Goal: Transaction & Acquisition: Purchase product/service

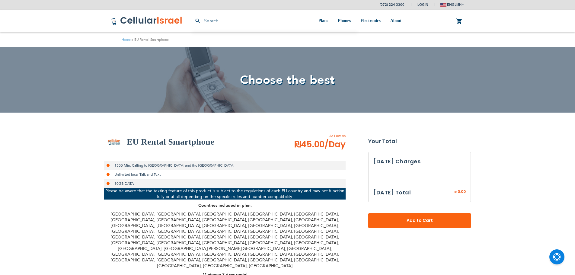
select select
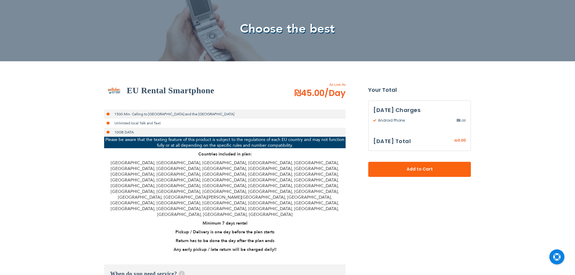
scroll to position [181, 0]
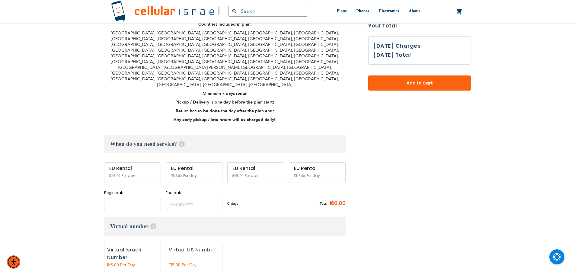
click at [127, 198] on input "name" at bounding box center [132, 204] width 57 height 13
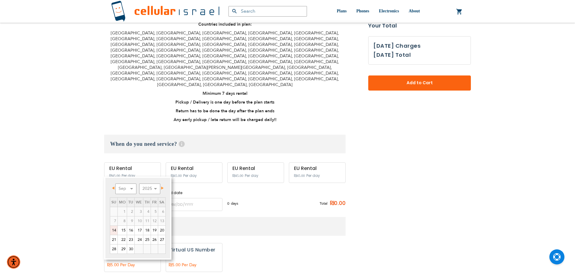
click at [113, 227] on link "14" at bounding box center [113, 230] width 7 height 9
type input "[DATE]"
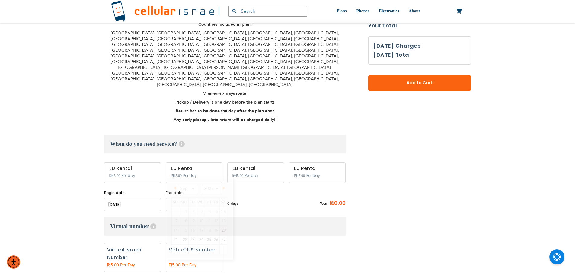
click at [179, 198] on input "name" at bounding box center [194, 204] width 57 height 13
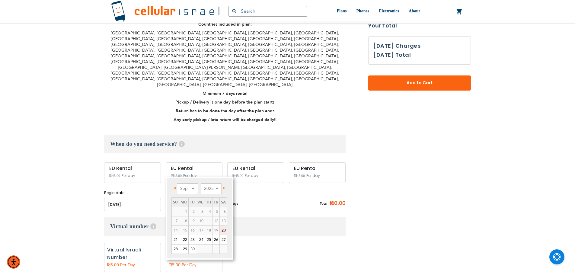
click at [224, 230] on link "20" at bounding box center [223, 230] width 7 height 9
type input "[DATE]"
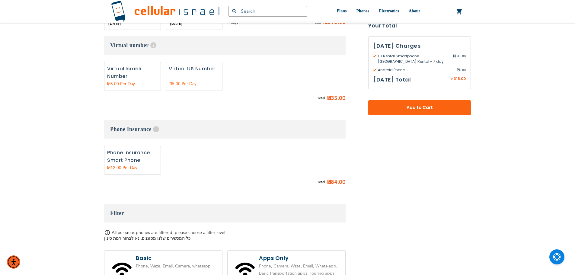
scroll to position [302, 0]
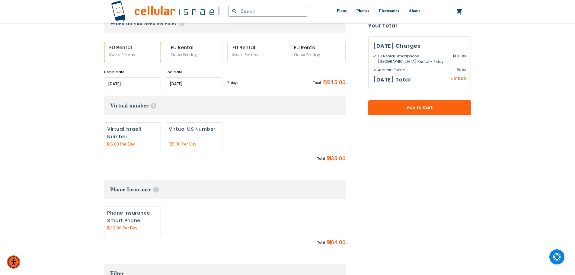
click at [199, 122] on label "Add" at bounding box center [194, 136] width 57 height 29
radio input "true"
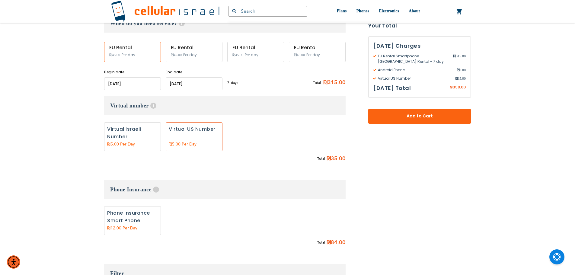
click at [134, 122] on label "Add" at bounding box center [132, 136] width 57 height 29
radio input "true"
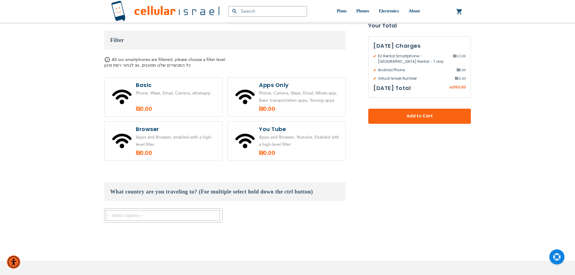
scroll to position [573, 0]
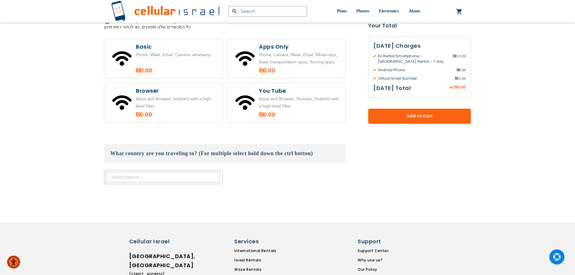
click at [168, 172] on textarea "Search" at bounding box center [163, 177] width 114 height 11
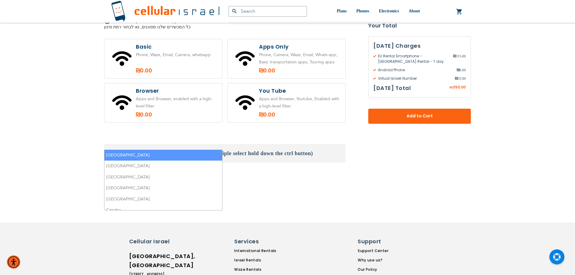
click at [164, 172] on textarea "Search" at bounding box center [163, 177] width 114 height 11
type textarea "hung"
click at [180, 156] on li "[GEOGRAPHIC_DATA]" at bounding box center [163, 155] width 118 height 11
select select "9091"
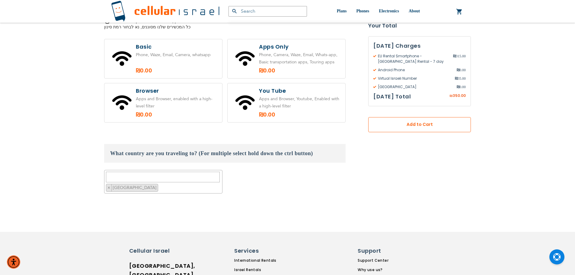
click at [432, 128] on button "Add to Cart" at bounding box center [419, 124] width 103 height 15
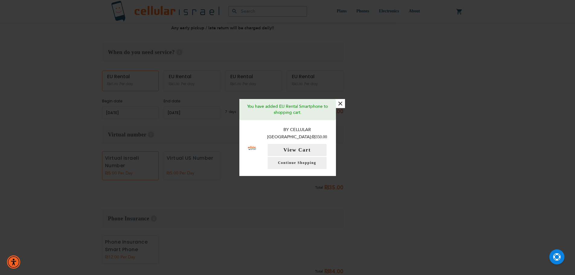
scroll to position [211, 0]
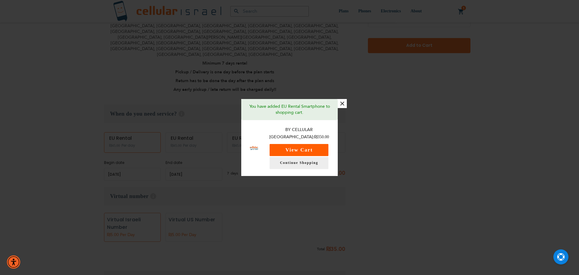
click at [296, 148] on button "View Cart" at bounding box center [299, 150] width 59 height 12
